Goal: Task Accomplishment & Management: Manage account settings

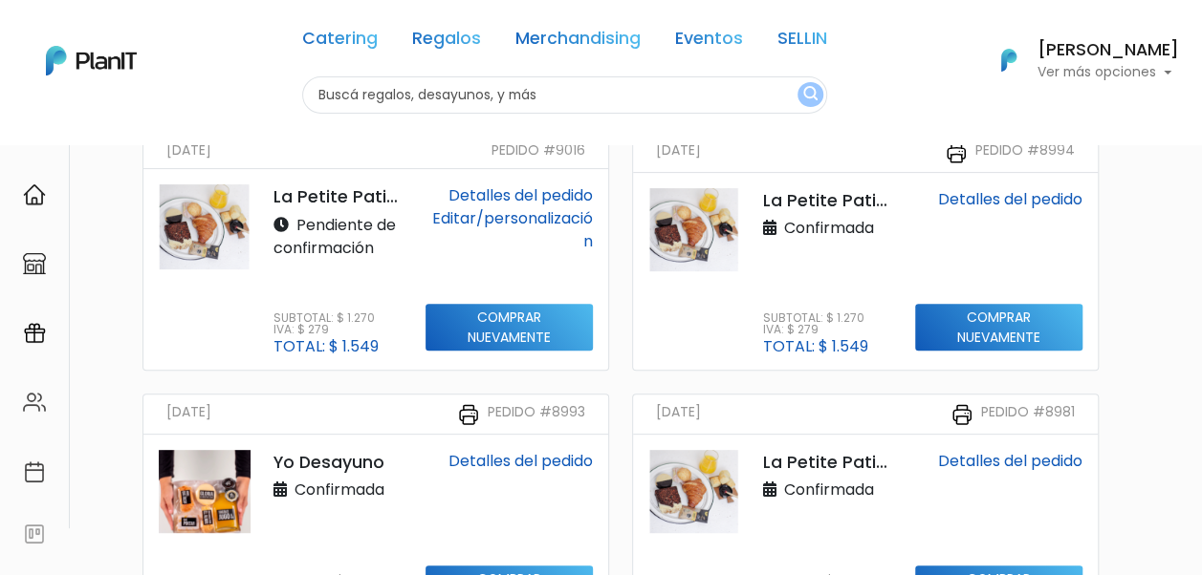
click at [533, 218] on link "Editar/personalización" at bounding box center [512, 229] width 161 height 45
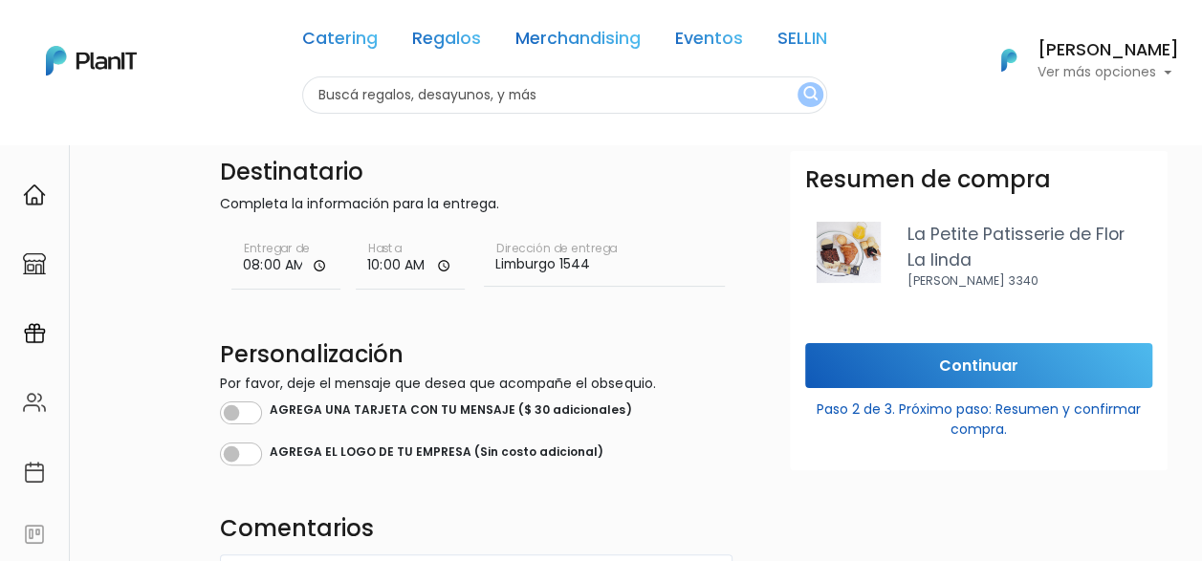
click at [266, 402] on div "AGREGA UNA TARJETA CON TU MENSAJE ($ 30 adicionales)" at bounding box center [476, 411] width 512 height 27
click at [257, 413] on input "checkbox" at bounding box center [241, 412] width 42 height 23
checkbox input "true"
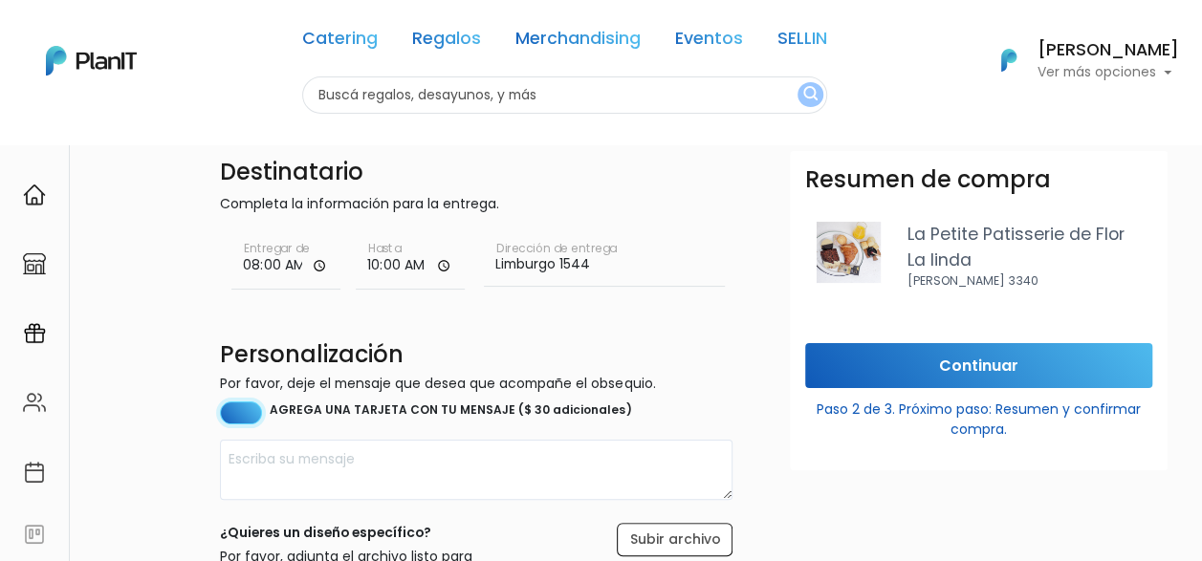
scroll to position [191, 0]
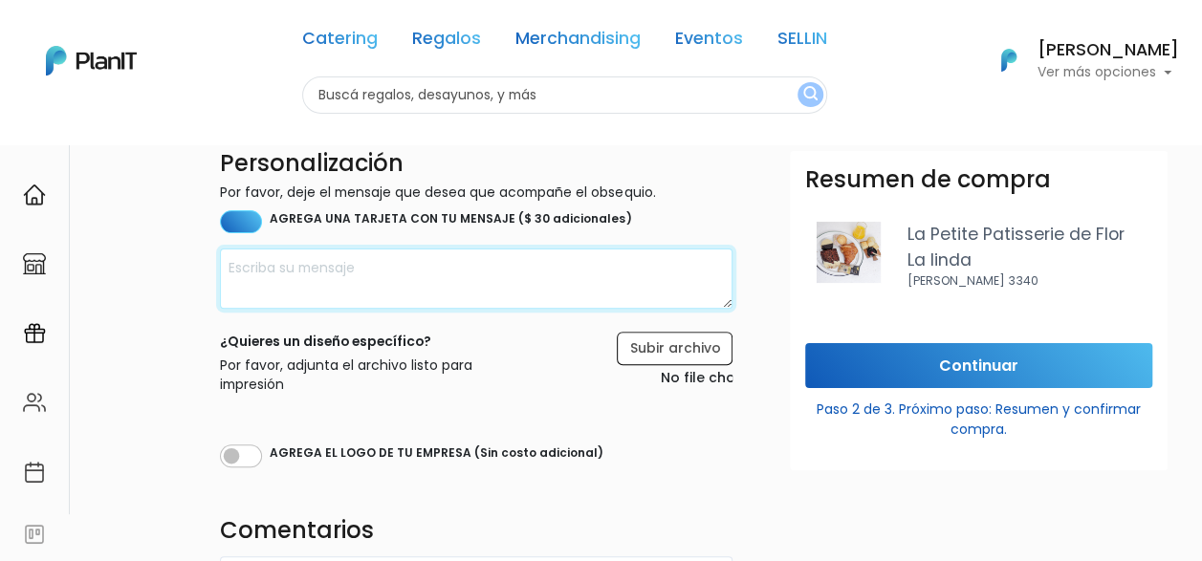
click at [413, 279] on textarea at bounding box center [476, 279] width 512 height 60
click at [228, 264] on textarea "Muy feliz cumple, Federico!" at bounding box center [476, 279] width 512 height 60
click at [490, 266] on textarea "¡Muy feliz cumple, Federico!" at bounding box center [476, 279] width 512 height 60
type textarea "¡Muy feliz cumple, Federico! Que disfrutes mucho tu día. Saludos, de todo el eq…"
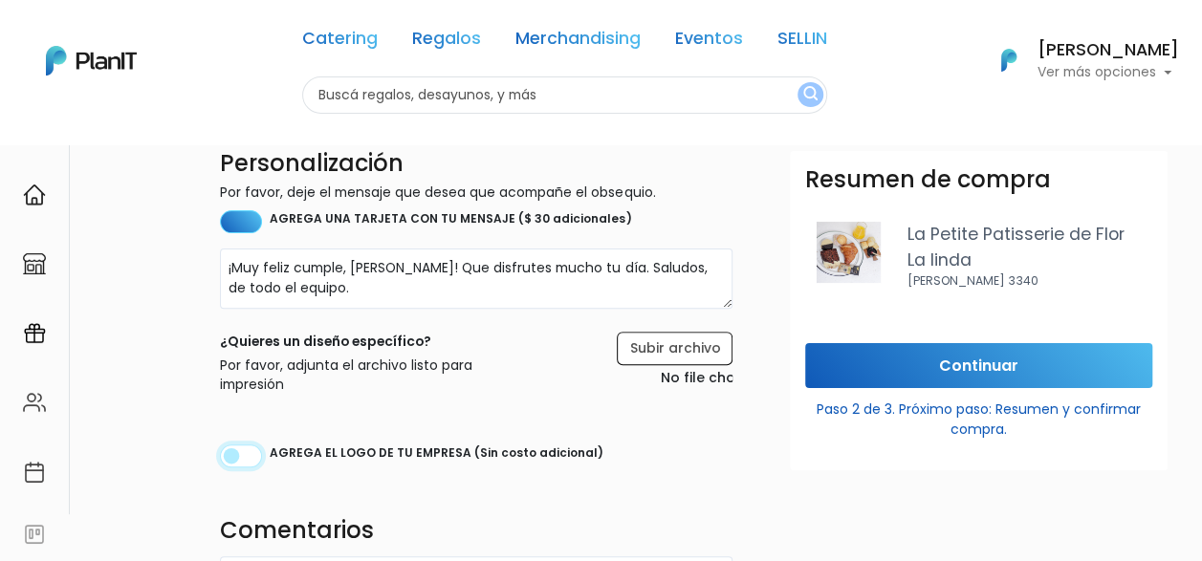
click at [254, 450] on input "checkbox" at bounding box center [241, 456] width 42 height 23
checkbox input "true"
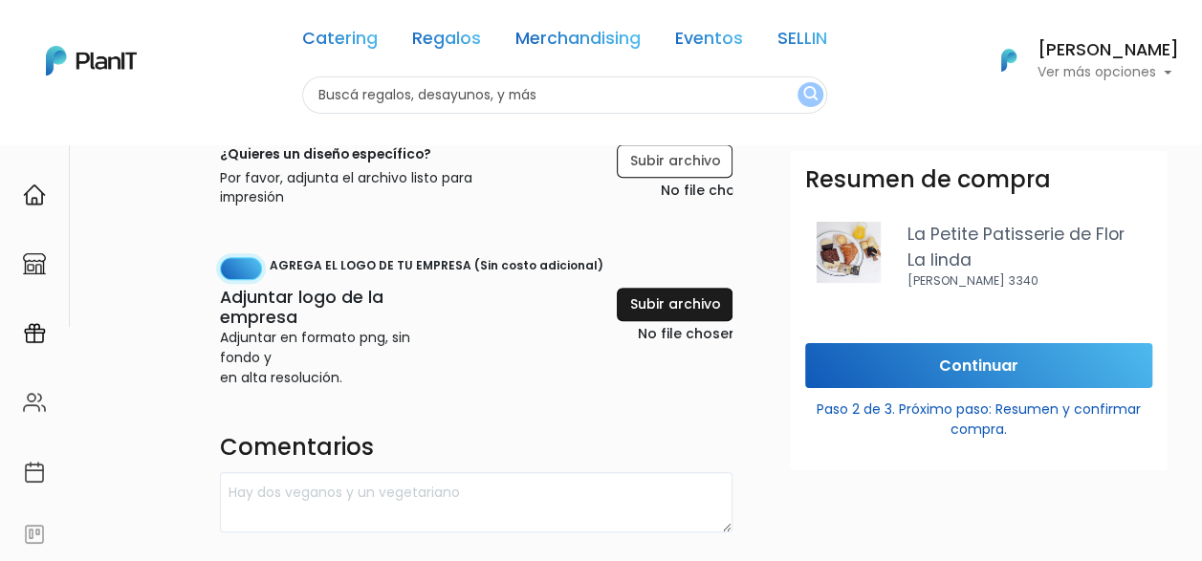
scroll to position [382, 0]
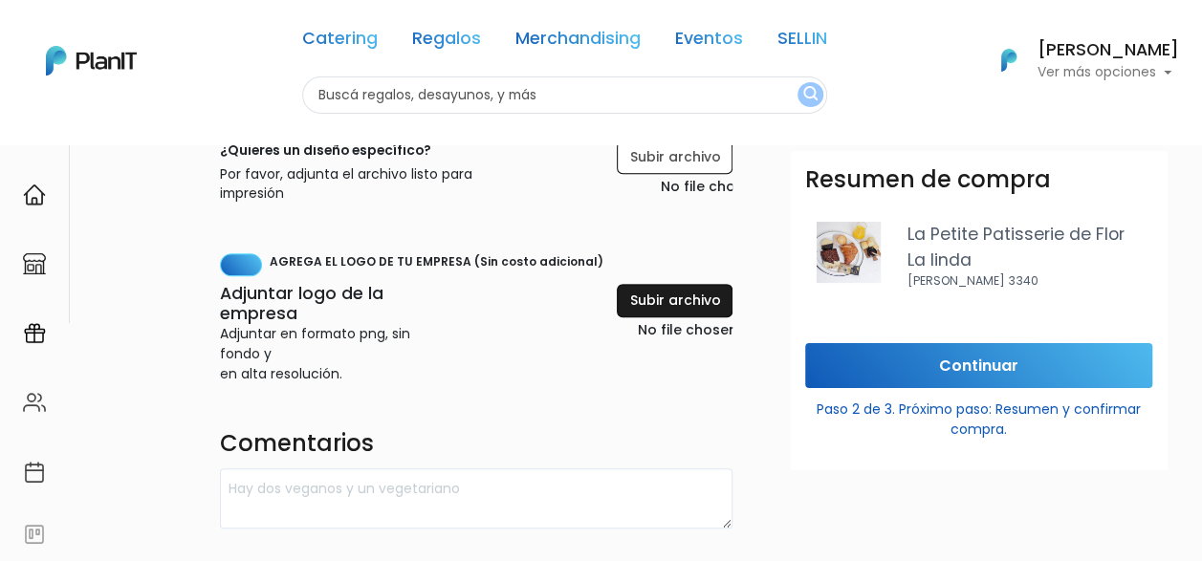
click at [676, 296] on input "file" at bounding box center [634, 313] width 195 height 59
type input "C:\fakepath\Logo principal F1RST.png"
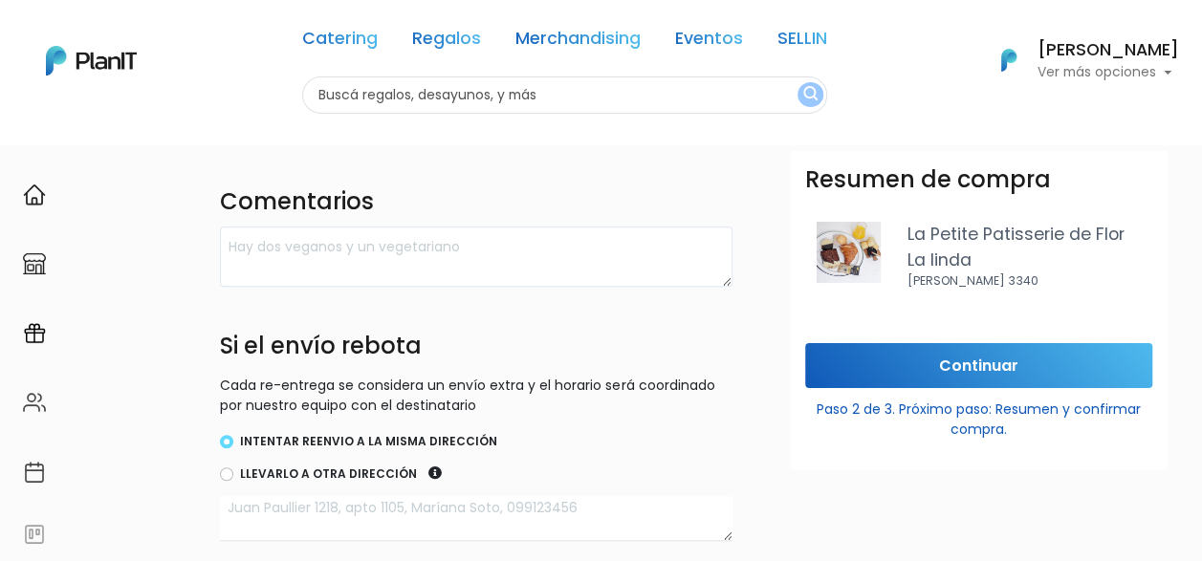
scroll to position [784, 0]
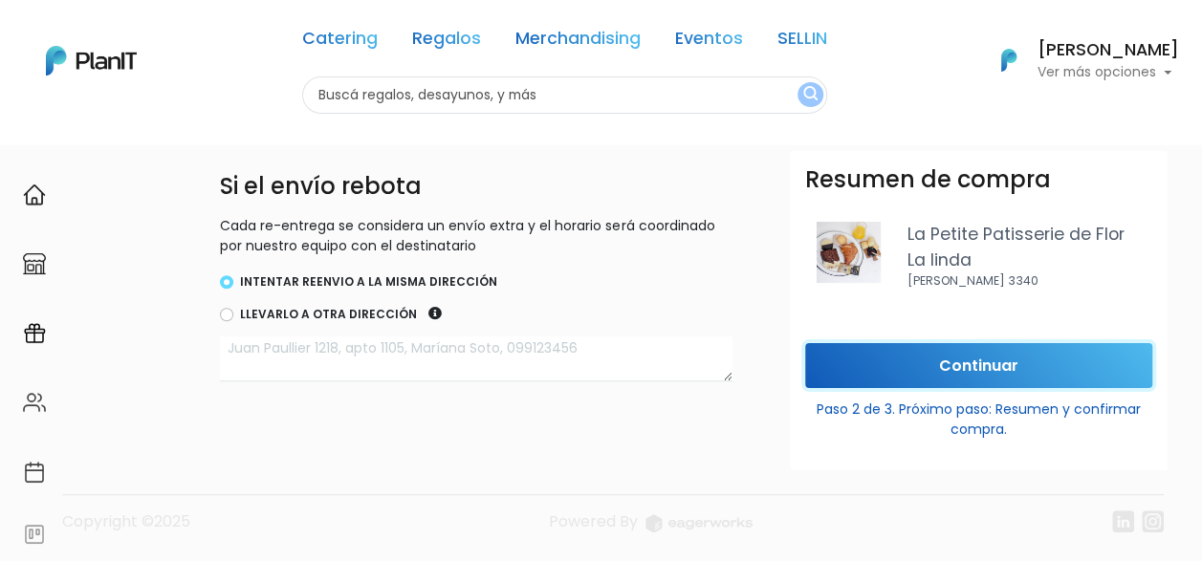
click at [979, 364] on input "Continuar" at bounding box center [978, 365] width 347 height 45
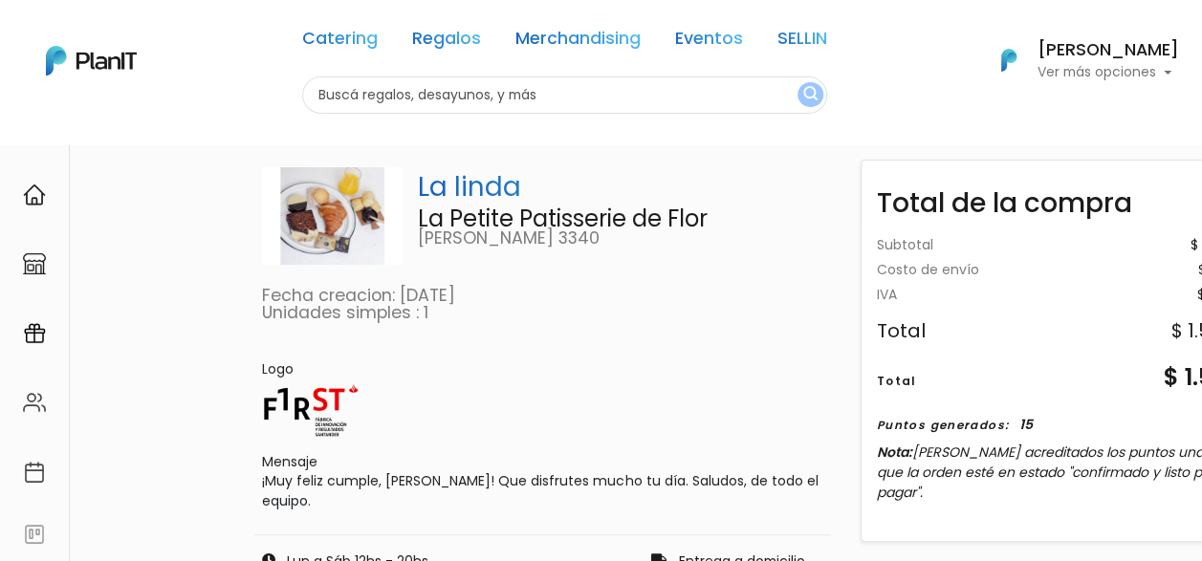
scroll to position [0, 0]
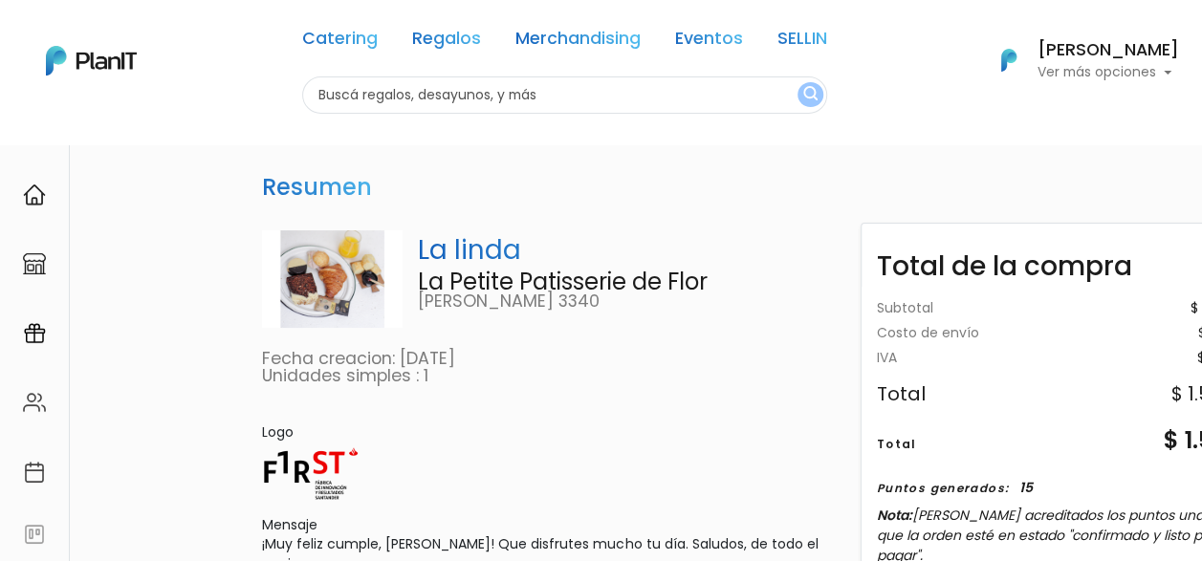
click at [1096, 79] on p "Ver más opciones" at bounding box center [1107, 72] width 141 height 13
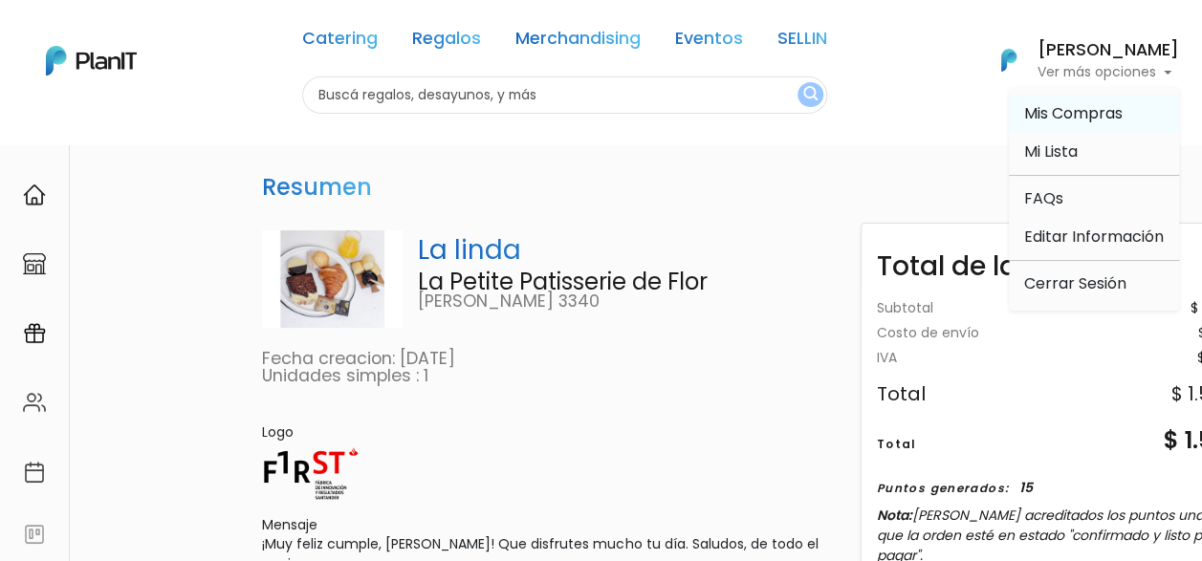
click at [1098, 117] on span "Mis Compras" at bounding box center [1073, 113] width 98 height 22
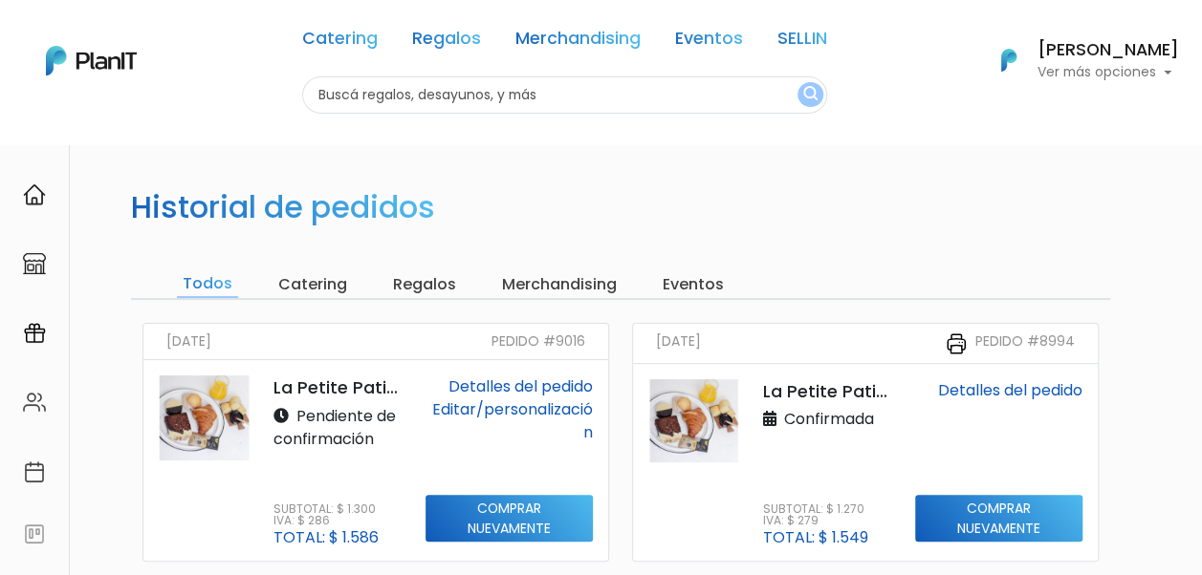
drag, startPoint x: 839, startPoint y: 159, endPoint x: 772, endPoint y: 153, distance: 67.2
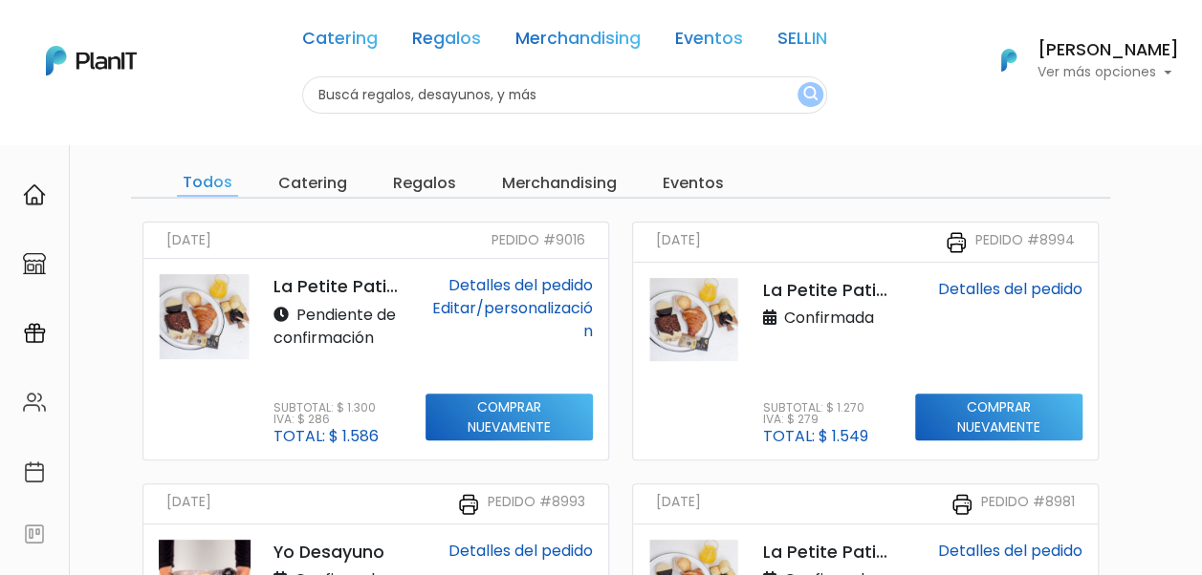
scroll to position [96, 0]
